Goal: Find specific page/section: Find specific page/section

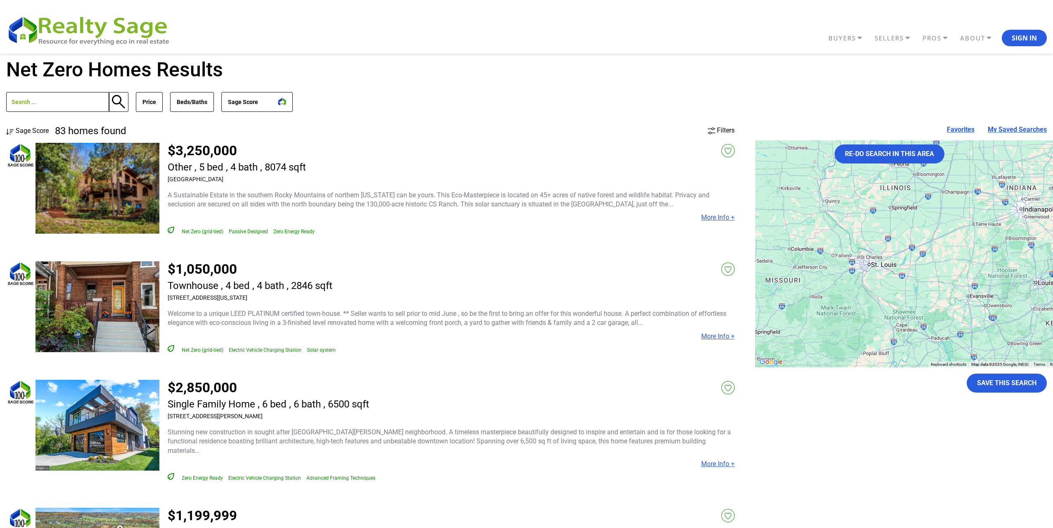
drag, startPoint x: 949, startPoint y: 245, endPoint x: 848, endPoint y: 294, distance: 111.9
click at [850, 293] on div at bounding box center [920, 253] width 330 height 227
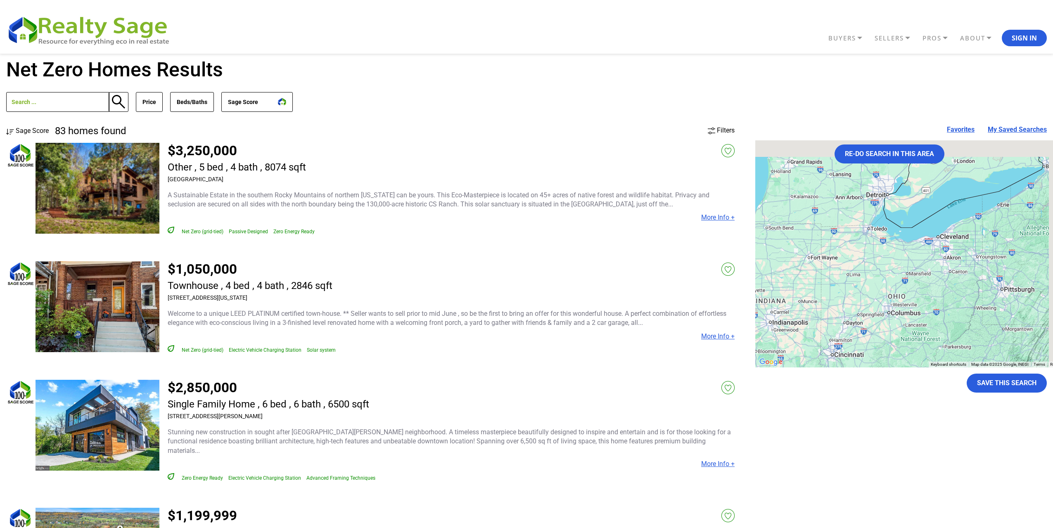
drag, startPoint x: 974, startPoint y: 247, endPoint x: 832, endPoint y: 307, distance: 154.0
click at [835, 306] on div at bounding box center [920, 253] width 330 height 227
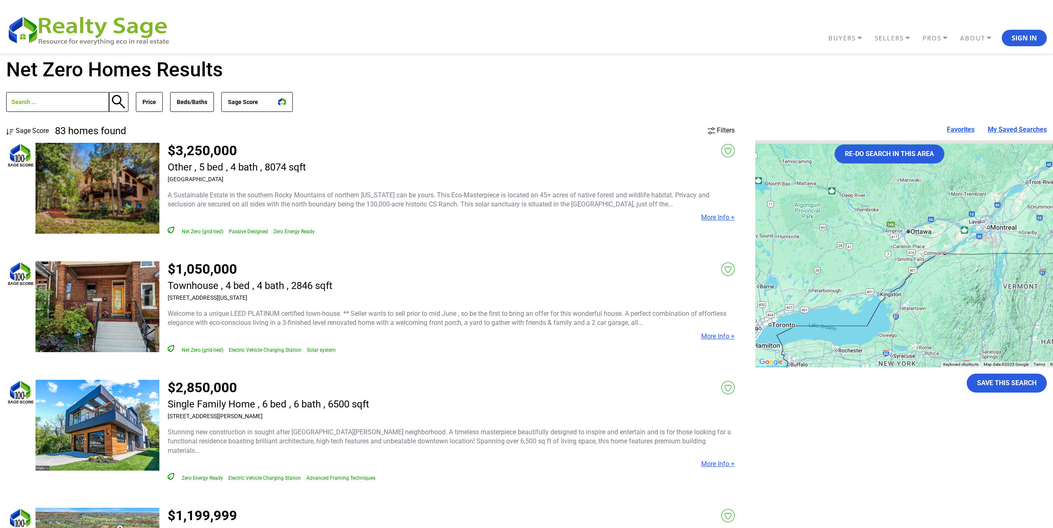
drag, startPoint x: 912, startPoint y: 226, endPoint x: 924, endPoint y: 324, distance: 98.5
click at [924, 324] on div "2" at bounding box center [920, 253] width 330 height 227
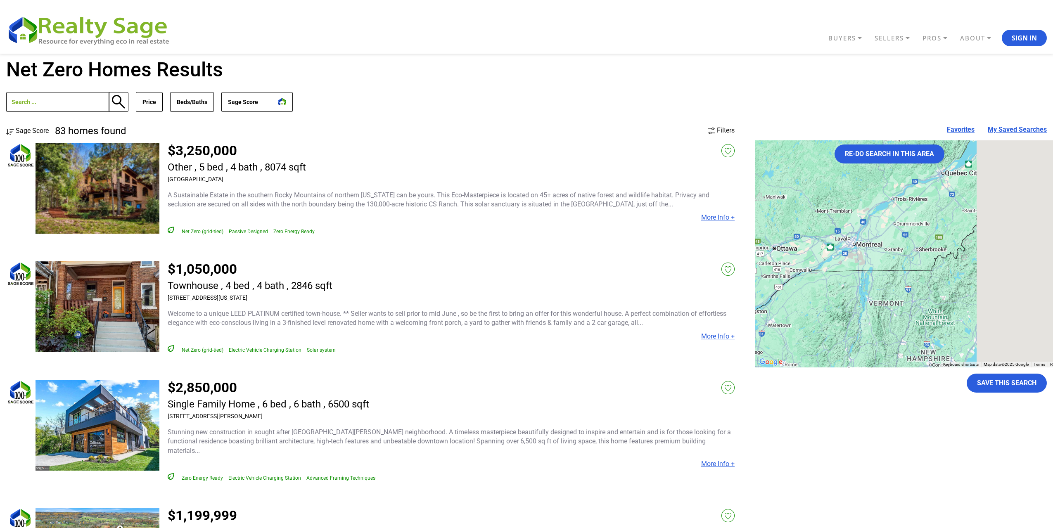
drag, startPoint x: 917, startPoint y: 293, endPoint x: 803, endPoint y: 295, distance: 113.6
click at [799, 297] on div "2" at bounding box center [920, 253] width 330 height 227
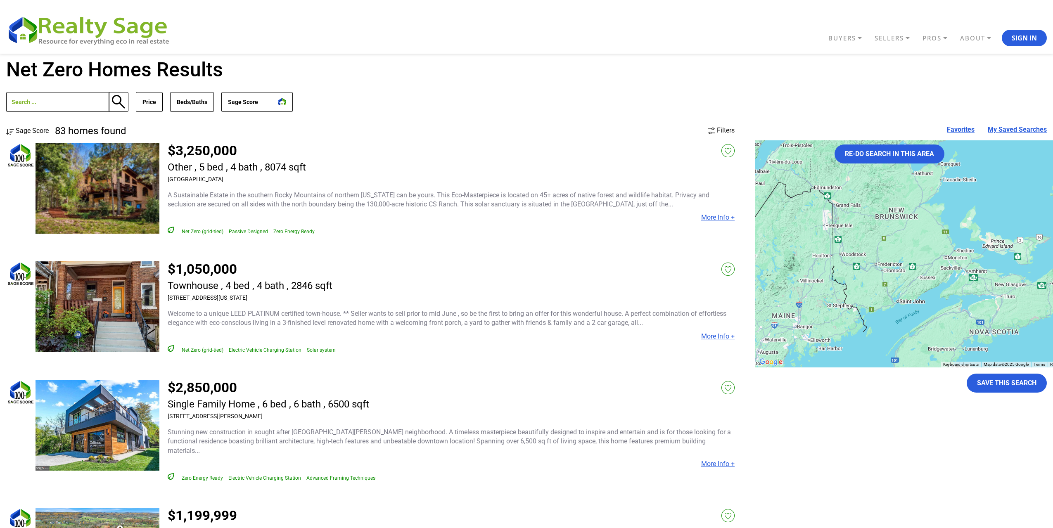
drag, startPoint x: 972, startPoint y: 286, endPoint x: 802, endPoint y: 326, distance: 174.9
click at [802, 326] on div "2" at bounding box center [920, 253] width 330 height 227
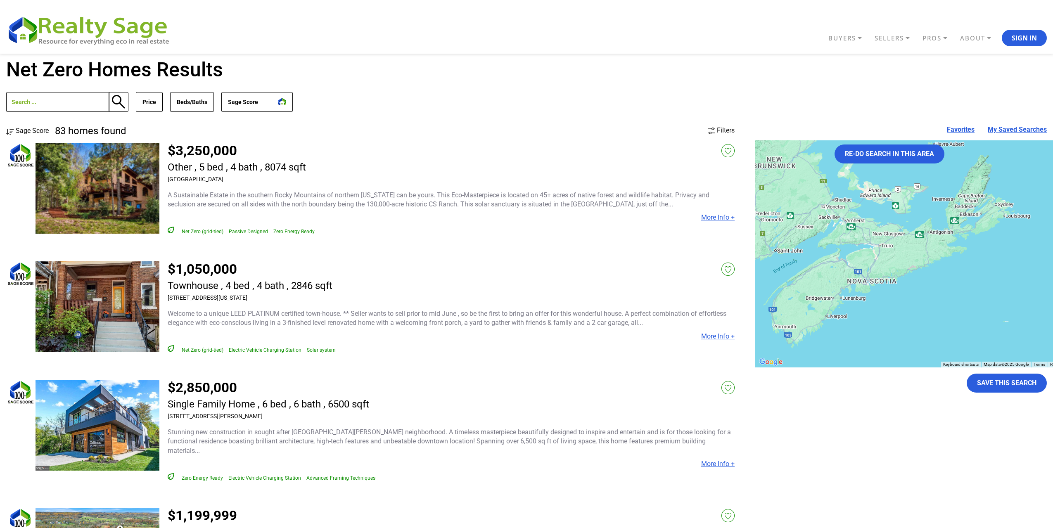
drag, startPoint x: 879, startPoint y: 298, endPoint x: 837, endPoint y: 225, distance: 84.6
click at [797, 256] on div "2" at bounding box center [920, 253] width 330 height 227
click at [877, 157] on button "Re-do search in this area" at bounding box center [890, 154] width 110 height 19
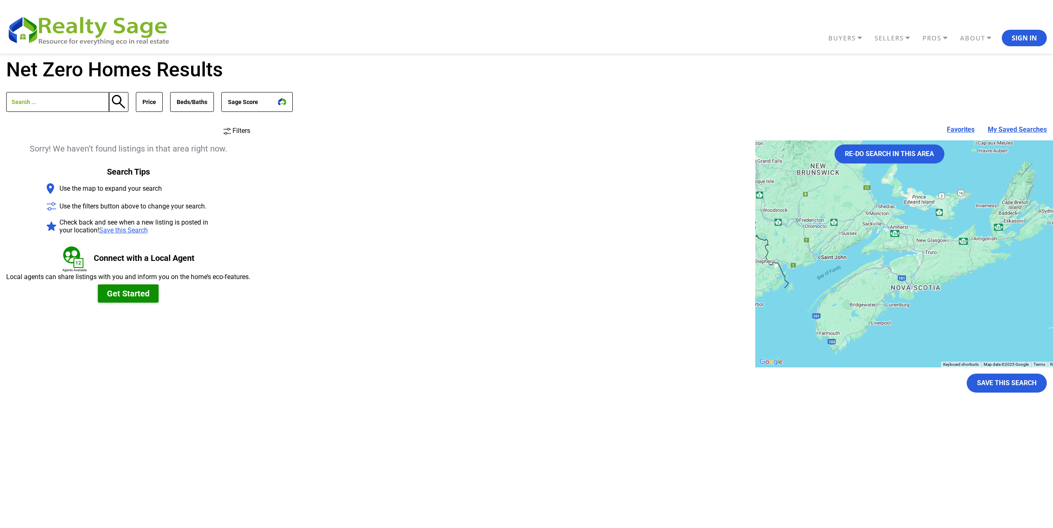
drag, startPoint x: 838, startPoint y: 251, endPoint x: 884, endPoint y: 257, distance: 46.3
click at [884, 257] on div at bounding box center [920, 253] width 330 height 227
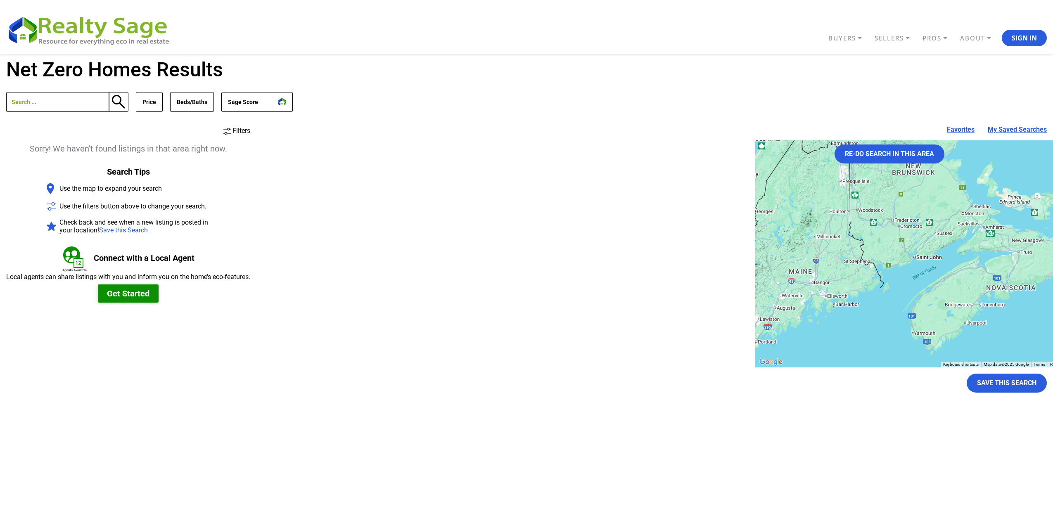
drag, startPoint x: 866, startPoint y: 241, endPoint x: 951, endPoint y: 240, distance: 84.2
click at [948, 240] on div at bounding box center [920, 253] width 330 height 227
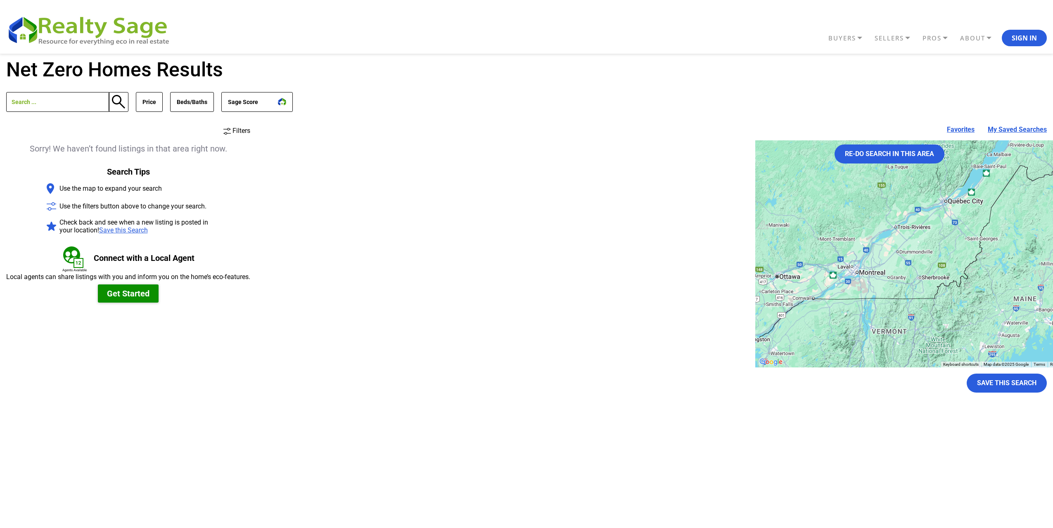
drag, startPoint x: 863, startPoint y: 259, endPoint x: 960, endPoint y: 273, distance: 98.1
click at [960, 273] on div at bounding box center [920, 253] width 330 height 227
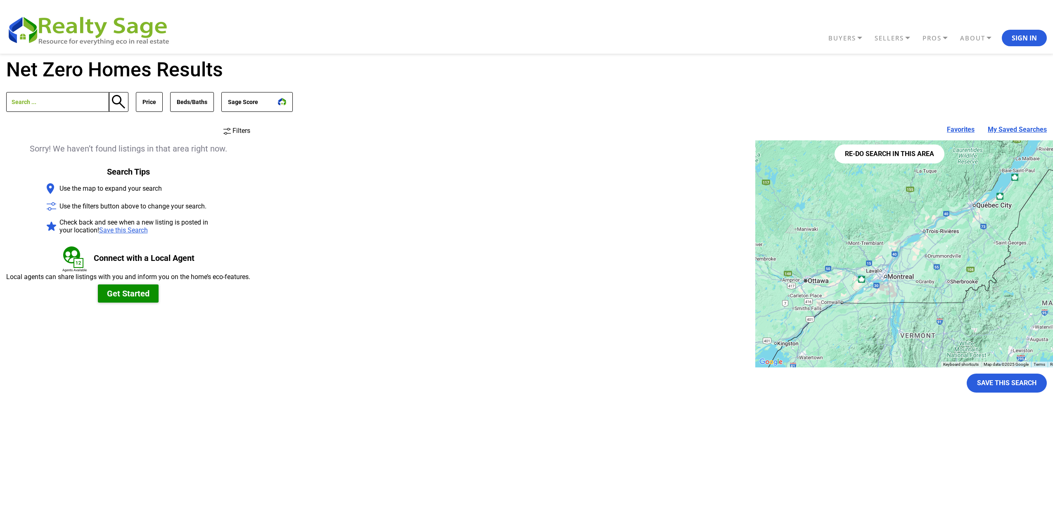
click at [911, 151] on button "Re-do search in this area" at bounding box center [890, 154] width 110 height 19
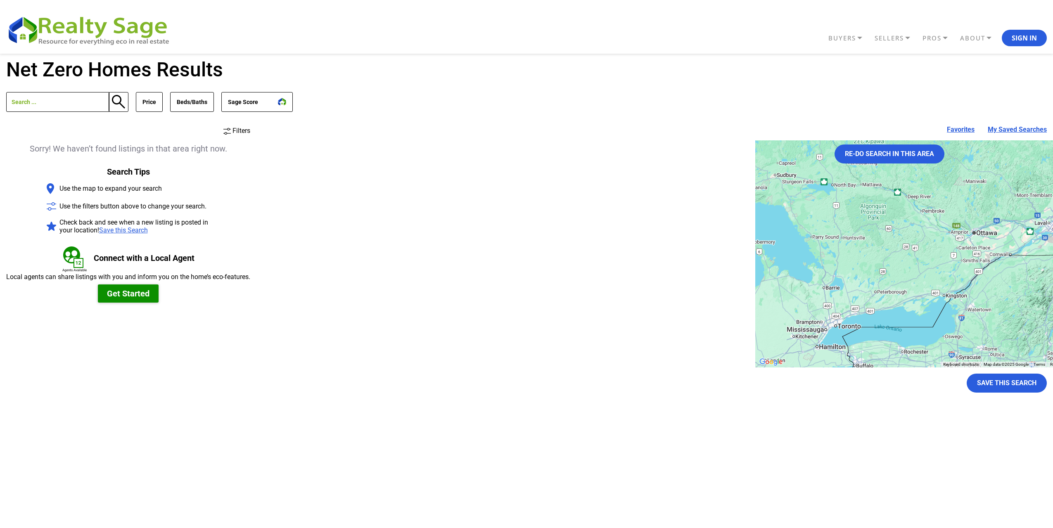
drag, startPoint x: 896, startPoint y: 232, endPoint x: 1024, endPoint y: 204, distance: 130.7
click at [1027, 201] on div at bounding box center [920, 253] width 330 height 227
drag, startPoint x: 925, startPoint y: 209, endPoint x: 941, endPoint y: 196, distance: 21.5
click at [941, 196] on div at bounding box center [920, 253] width 330 height 227
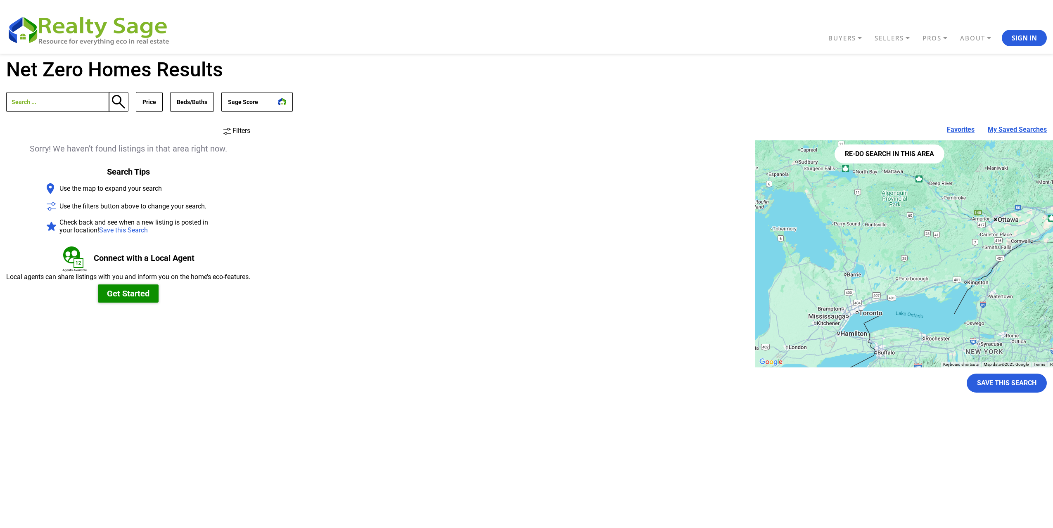
click at [906, 158] on button "Re-do search in this area" at bounding box center [890, 154] width 110 height 19
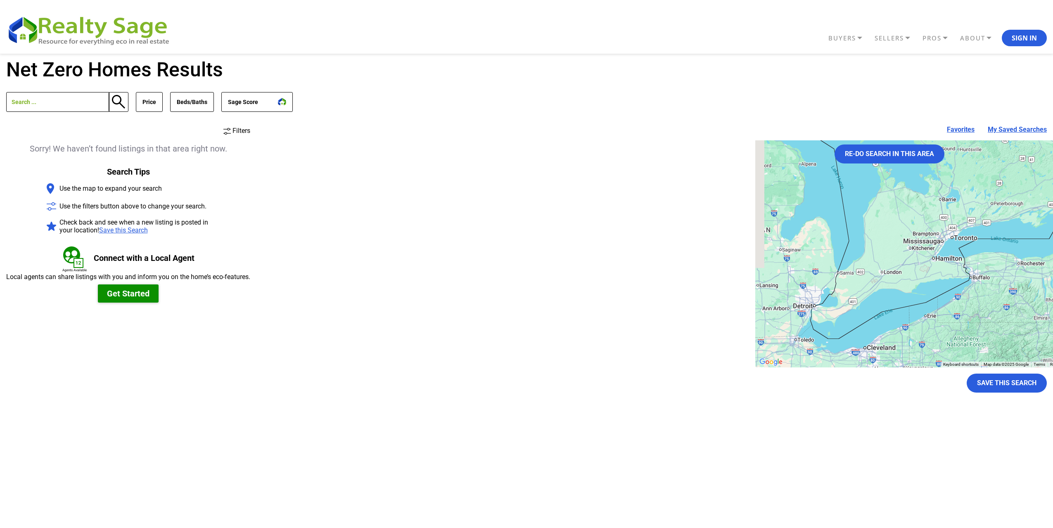
drag, startPoint x: 864, startPoint y: 268, endPoint x: 946, endPoint y: 205, distance: 103.4
click at [954, 199] on div at bounding box center [920, 253] width 330 height 227
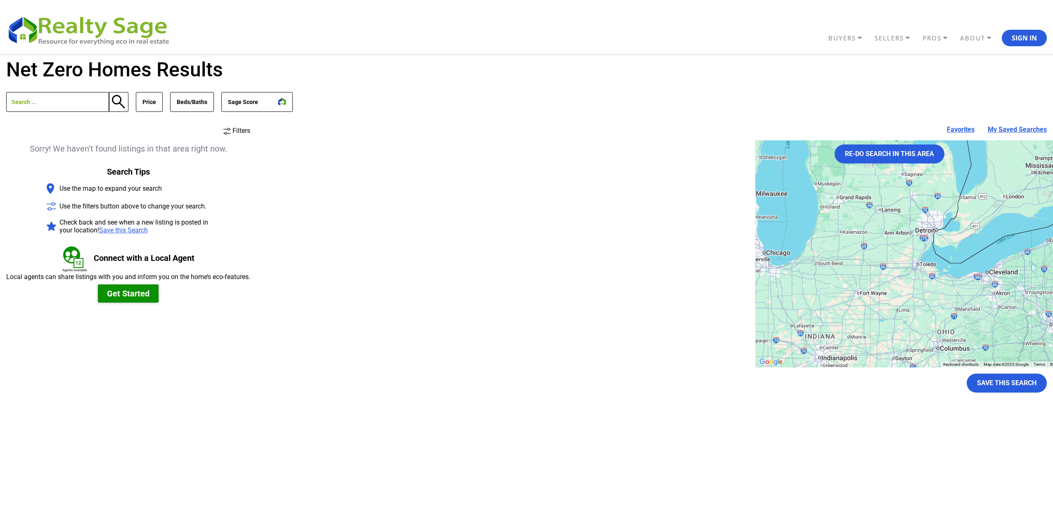
drag, startPoint x: 849, startPoint y: 245, endPoint x: 968, endPoint y: 195, distance: 129.4
click at [965, 198] on div at bounding box center [920, 253] width 330 height 227
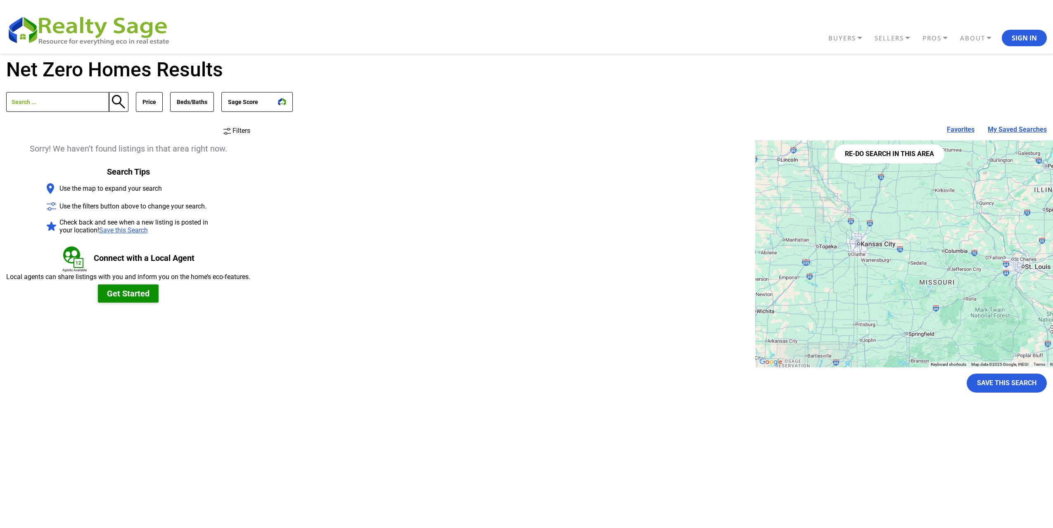
click at [897, 155] on button "Re-do search in this area" at bounding box center [890, 154] width 110 height 19
click at [120, 102] on button "button" at bounding box center [119, 102] width 20 height 20
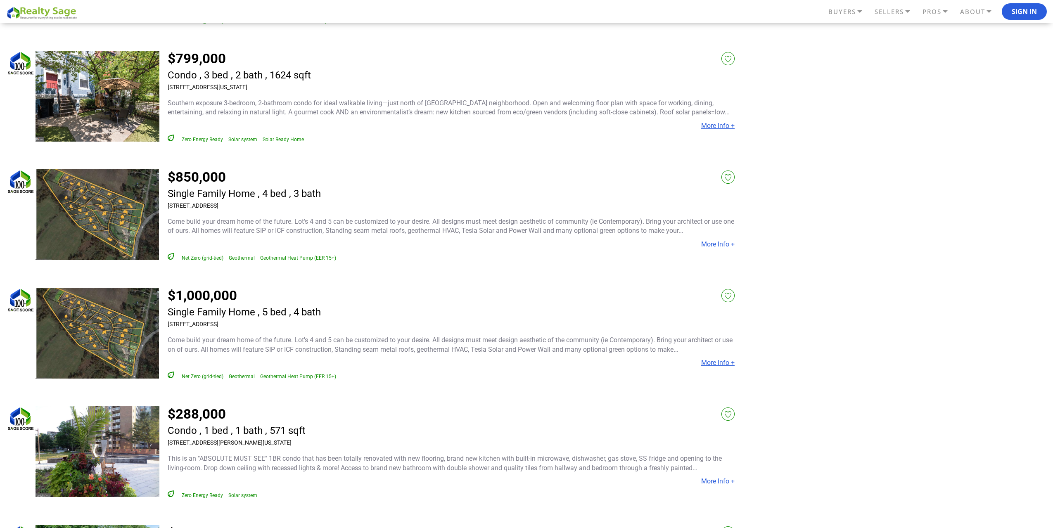
scroll to position [2395, 0]
